Goal: Information Seeking & Learning: Learn about a topic

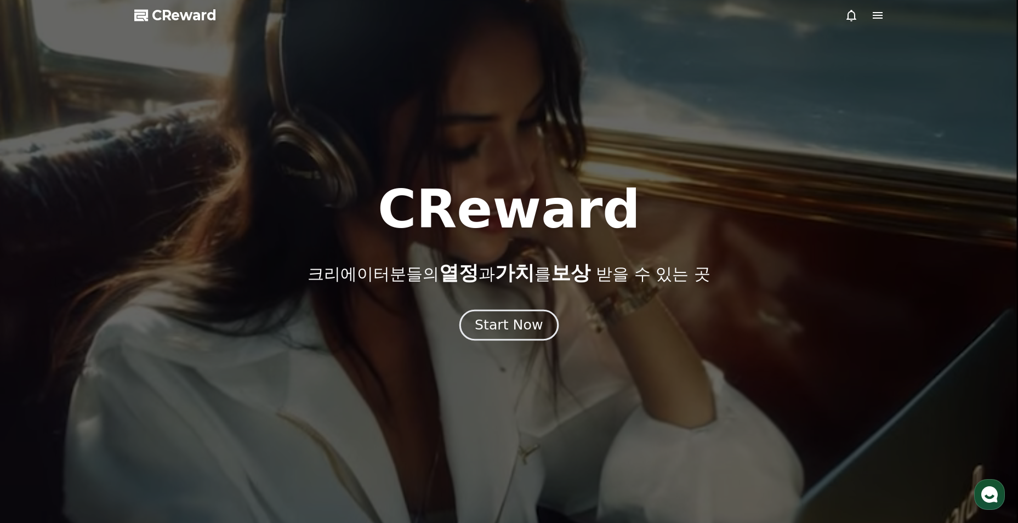
click at [518, 336] on button "Start Now" at bounding box center [508, 325] width 99 height 31
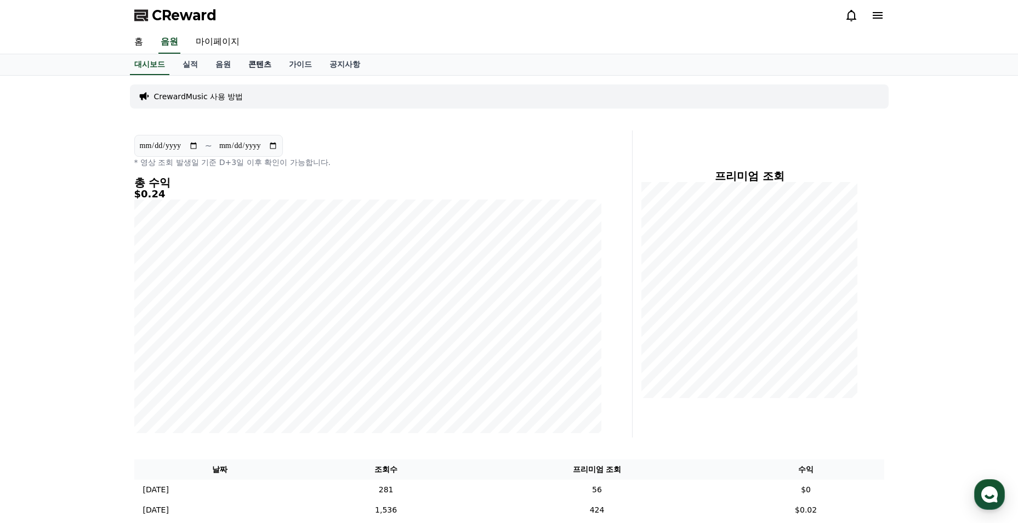
click at [249, 66] on link "콘텐츠" at bounding box center [260, 64] width 41 height 21
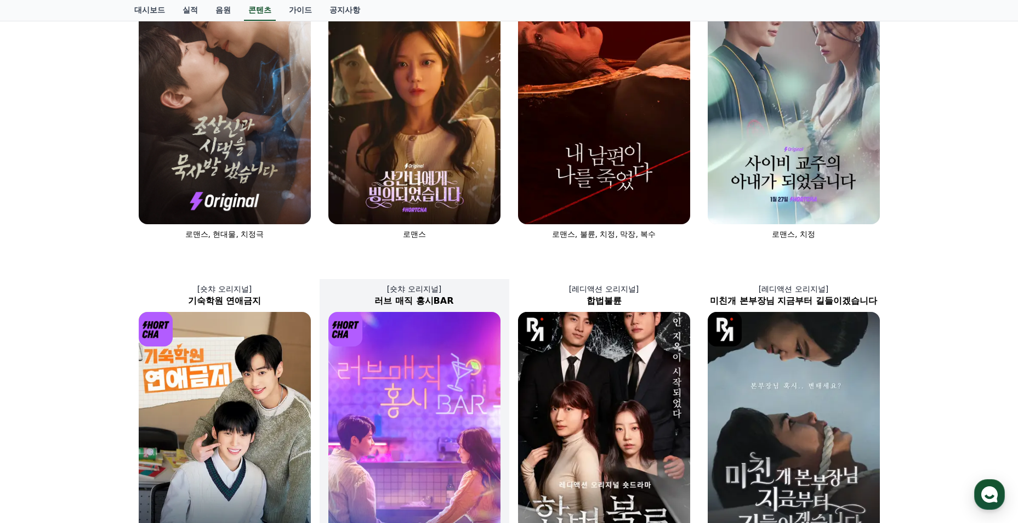
scroll to position [439, 0]
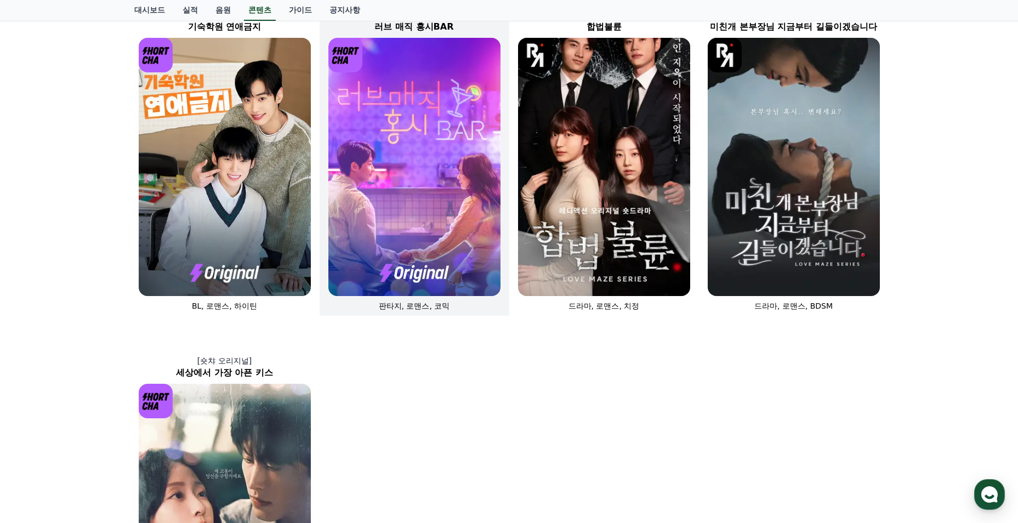
click at [411, 206] on img at bounding box center [414, 167] width 172 height 258
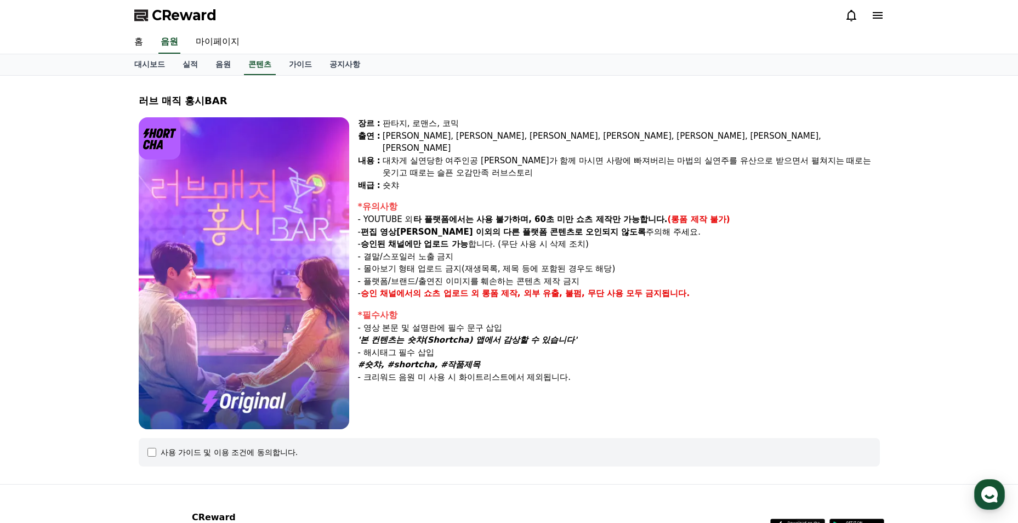
select select
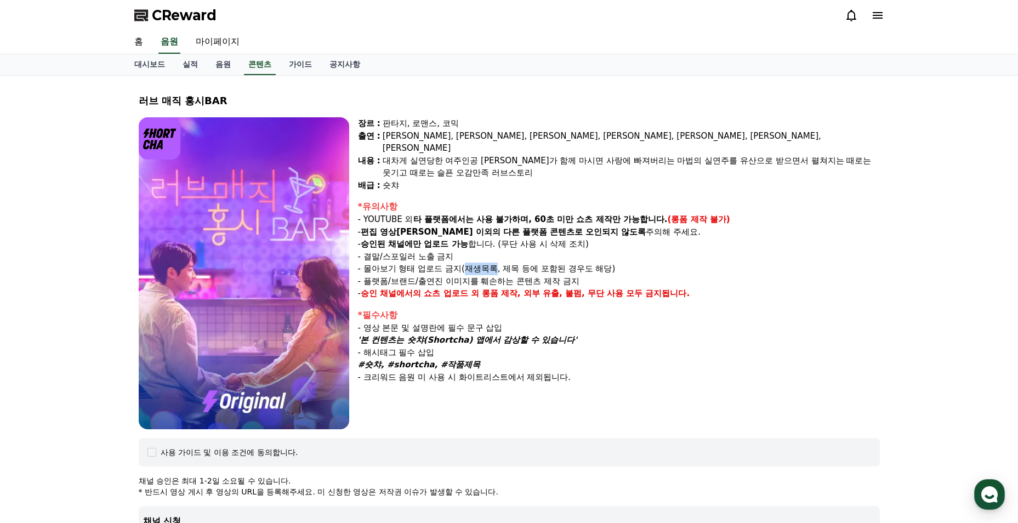
drag, startPoint x: 473, startPoint y: 259, endPoint x: 496, endPoint y: 259, distance: 23.0
click at [496, 263] on p "- 몰아보기 형태 업로드 금지(재생목록, 제목 등에 포함된 경우도 해당)" at bounding box center [619, 269] width 522 height 13
drag, startPoint x: 496, startPoint y: 259, endPoint x: 508, endPoint y: 286, distance: 29.5
click at [502, 288] on div "장르 : 판타지, 로맨스, 코믹 출연 : [PERSON_NAME], [PERSON_NAME], [PERSON_NAME], [PERSON_NAM…" at bounding box center [619, 273] width 522 height 312
drag, startPoint x: 507, startPoint y: 258, endPoint x: 599, endPoint y: 255, distance: 92.2
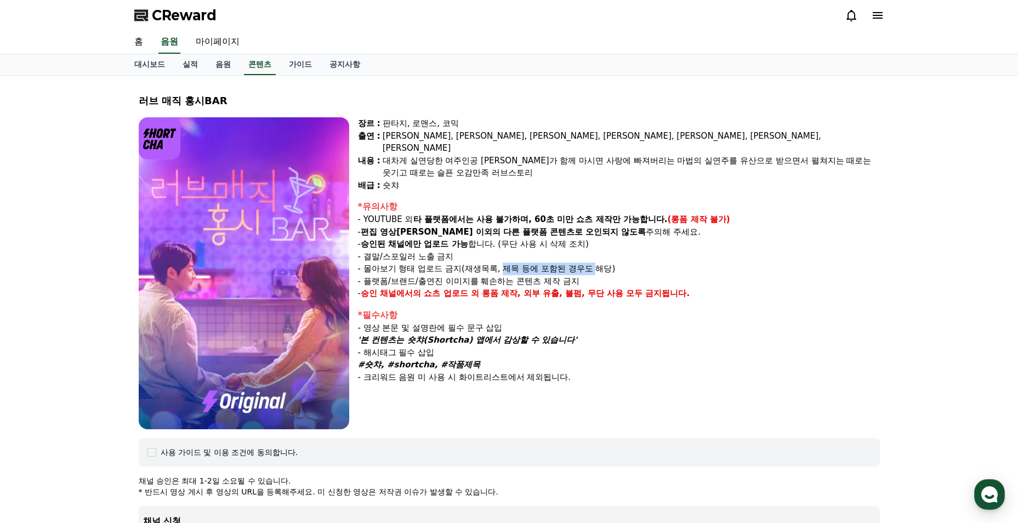
click at [599, 263] on p "- 몰아보기 형태 업로드 금지(재생목록, 제목 등에 포함된 경우도 해당)" at bounding box center [619, 269] width 522 height 13
drag, startPoint x: 599, startPoint y: 255, endPoint x: 559, endPoint y: 291, distance: 54.0
click at [559, 291] on div "장르 : 판타지, 로맨스, 코믹 출연 : [PERSON_NAME], [PERSON_NAME], [PERSON_NAME], [PERSON_NAM…" at bounding box center [619, 273] width 522 height 312
drag, startPoint x: 463, startPoint y: 257, endPoint x: 491, endPoint y: 257, distance: 28.5
click at [491, 263] on p "- 몰아보기 형태 업로드 금지(재생목록, 제목 등에 포함된 경우도 해당)" at bounding box center [619, 269] width 522 height 13
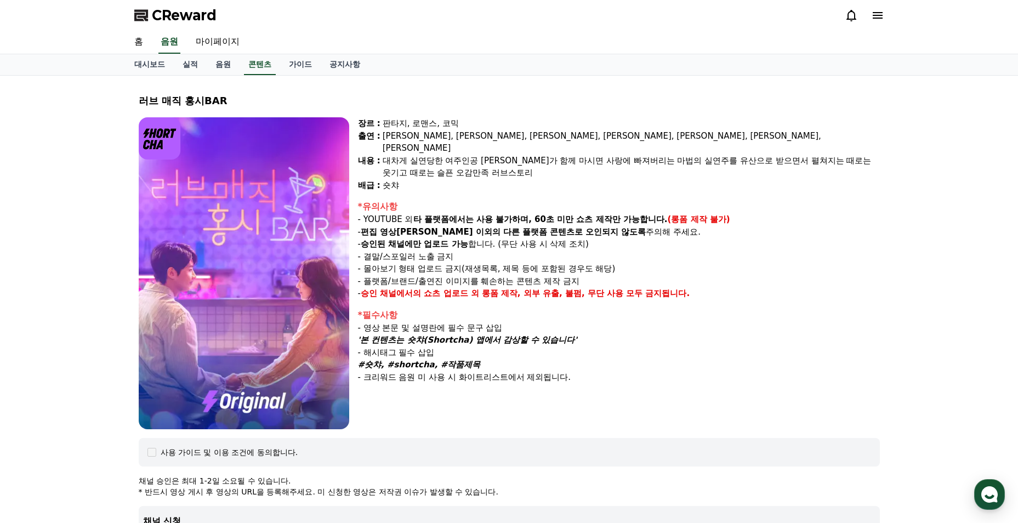
drag, startPoint x: 491, startPoint y: 257, endPoint x: 518, endPoint y: 283, distance: 36.8
click at [517, 288] on strong "롱폼 제작, 외부 유출, 불펌, 무단 사용 모두 금지됩니다." at bounding box center [586, 293] width 208 height 10
drag, startPoint x: 615, startPoint y: 374, endPoint x: 609, endPoint y: 366, distance: 9.9
click at [615, 373] on div "장르 : 판타지, 로맨스, 코믹 출연 : [PERSON_NAME], [PERSON_NAME], [PERSON_NAME], [PERSON_NAM…" at bounding box center [619, 273] width 522 height 312
click at [367, 335] on em "'본 컨텐츠는 숏챠(Shortcha) 앱에서 감상할 수 있습니다'" at bounding box center [467, 340] width 219 height 10
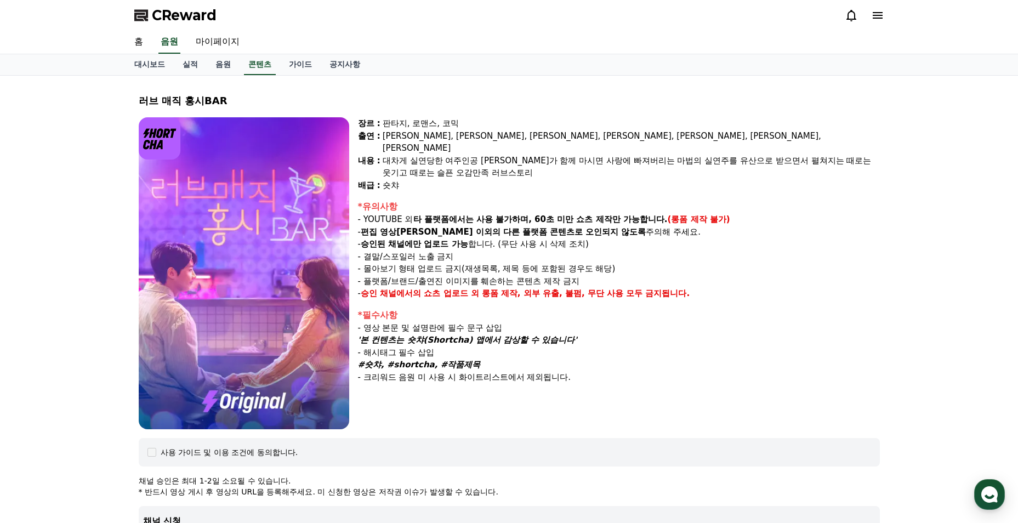
drag, startPoint x: 370, startPoint y: 327, endPoint x: 571, endPoint y: 332, distance: 201.3
click at [571, 335] on em "'본 컨텐츠는 숏챠(Shortcha) 앱에서 감상할 수 있습니다'" at bounding box center [467, 340] width 219 height 10
drag, startPoint x: 571, startPoint y: 332, endPoint x: 559, endPoint y: 328, distance: 12.8
copy em "본 컨텐츠는 숏챠(Shortcha) 앱에서 감상할 수 있습니다"
